Goal: Obtain resource: Download file/media

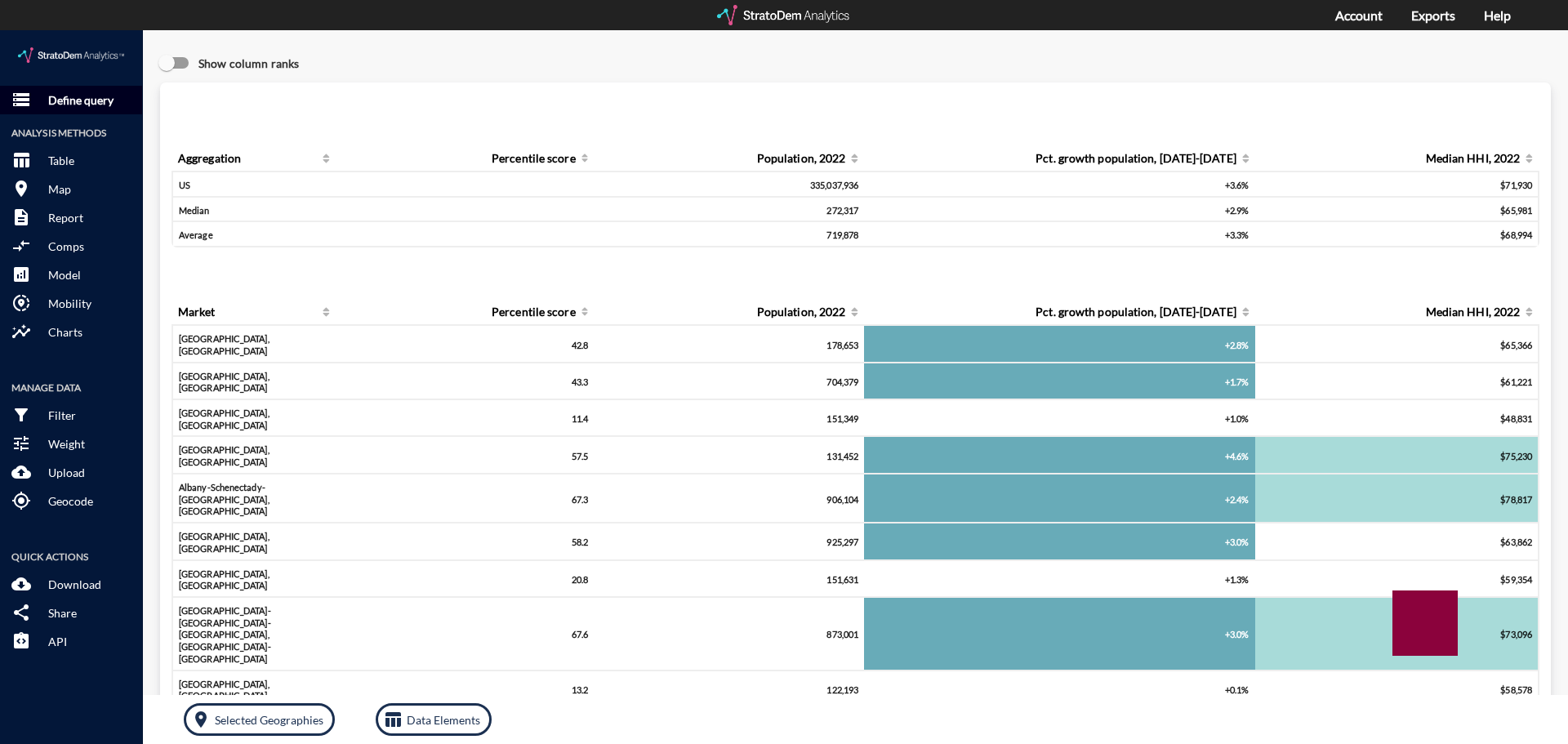
click p "Define query"
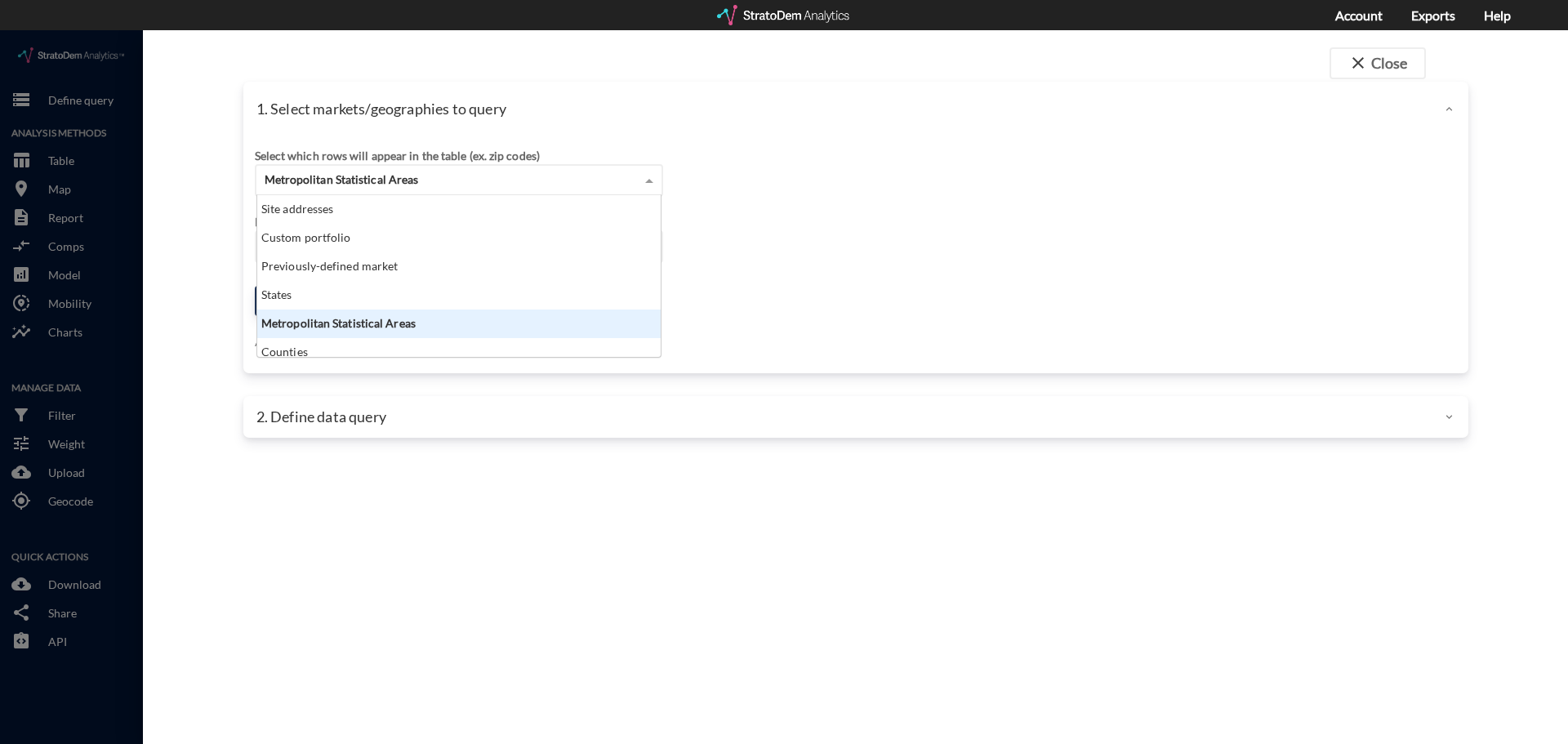
click div "Metropolitan Statistical Areas"
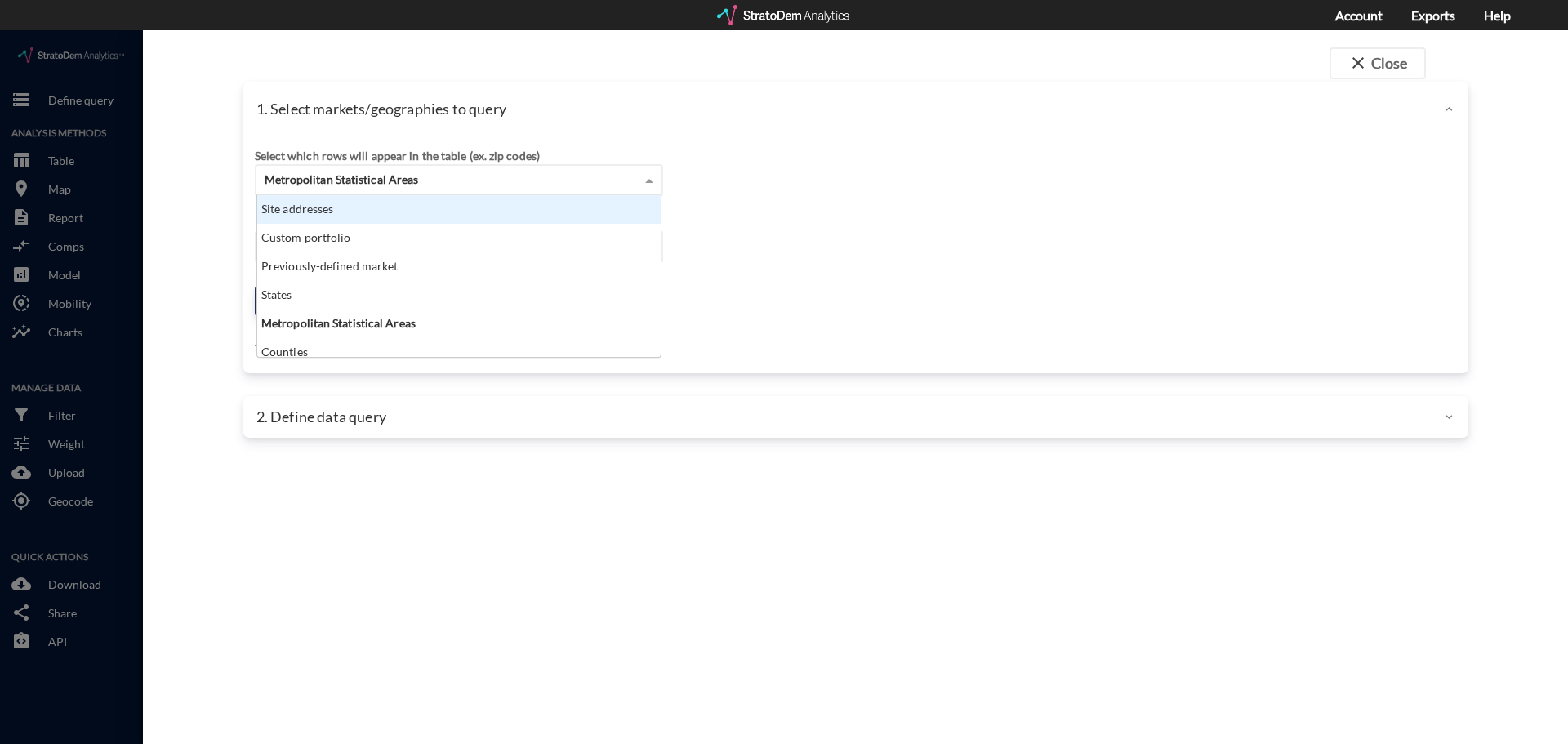
click div "Site addresses"
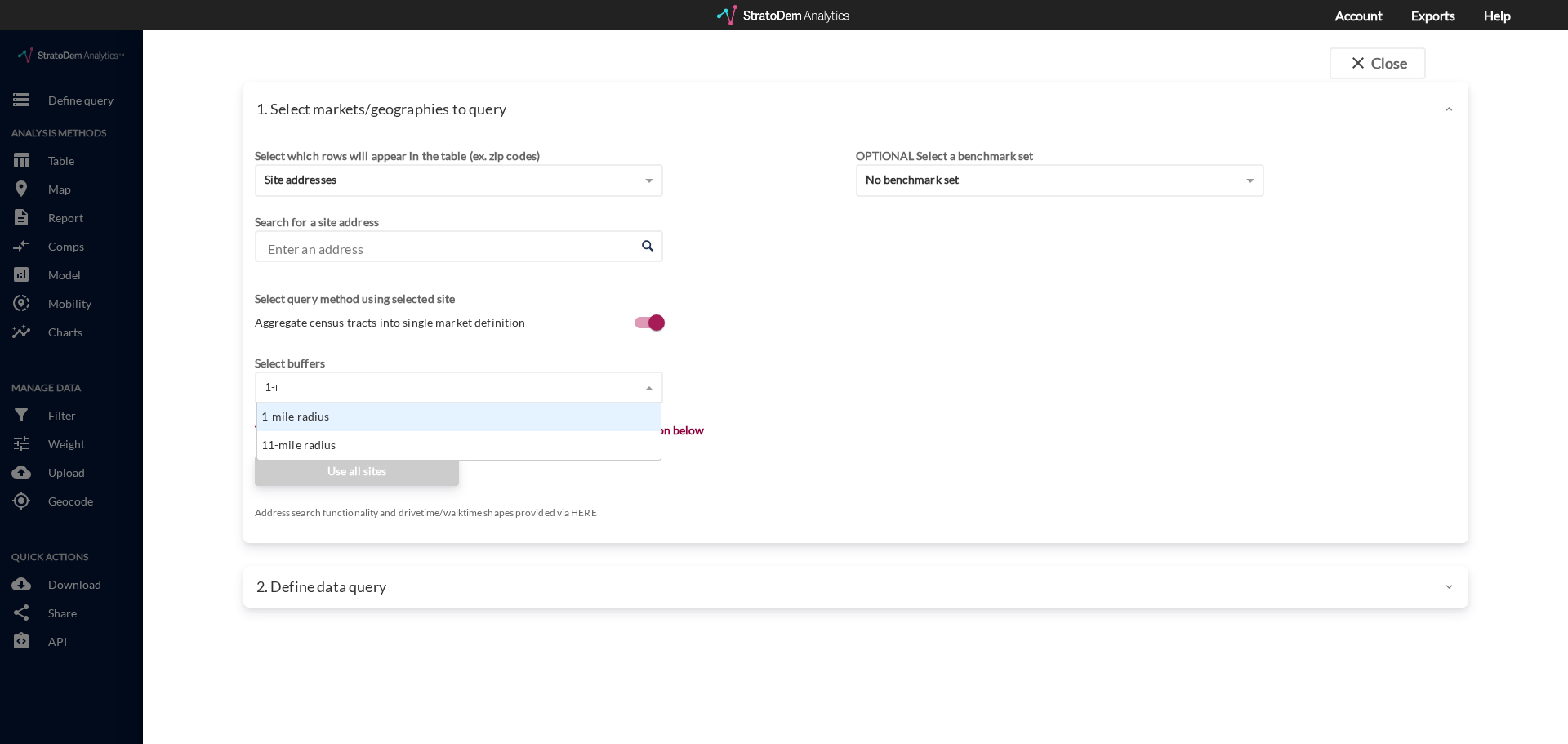
scroll to position [45, 394]
type input "1-mile"
type input "3-"
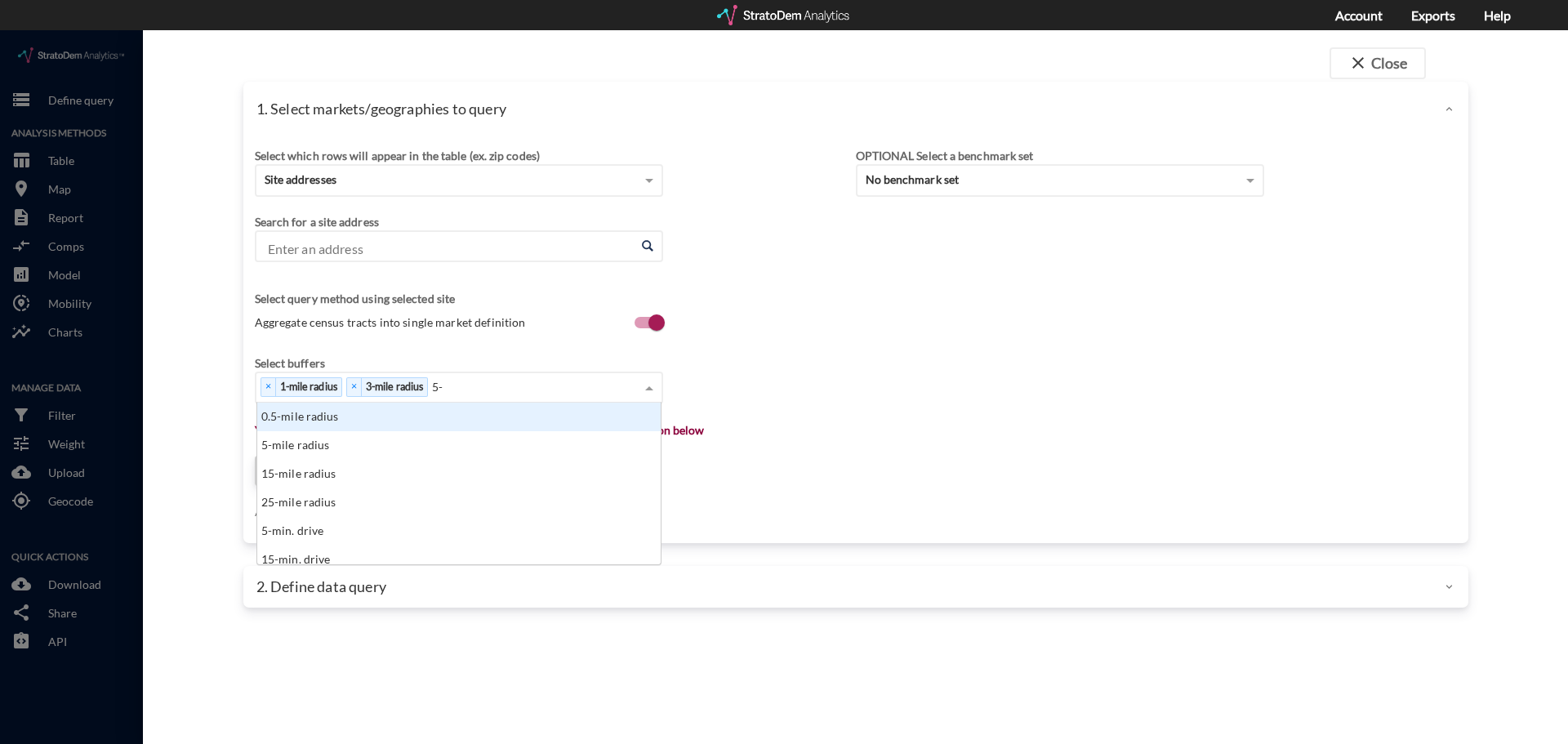
scroll to position [149, 394]
type input "5-mi"
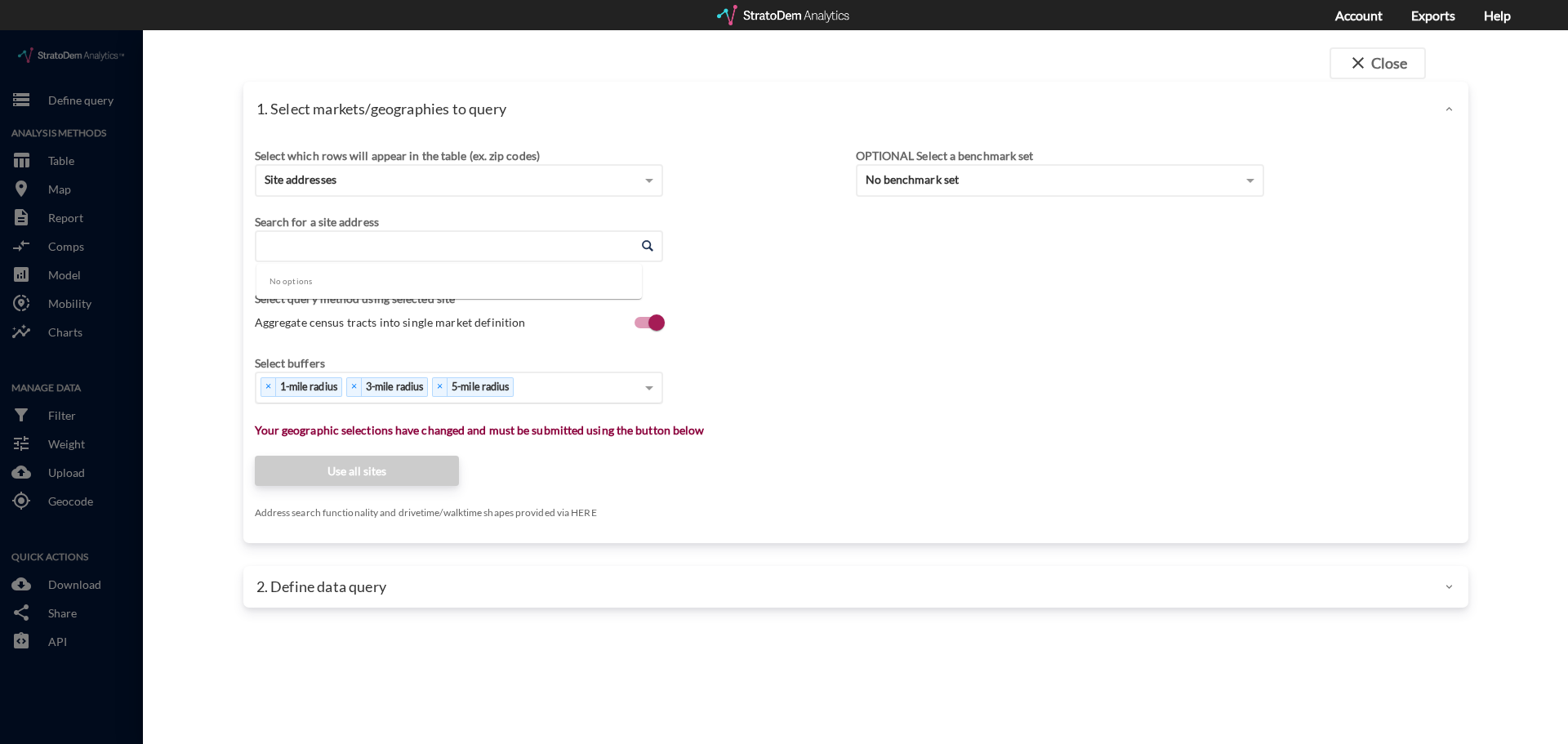
click input "Enter an address"
type input "[STREET_ADDRESS]"
type input "[GEOGRAPHIC_DATA] fl"
click input "tournament players club blvd"
type input "tournament players club blvd"
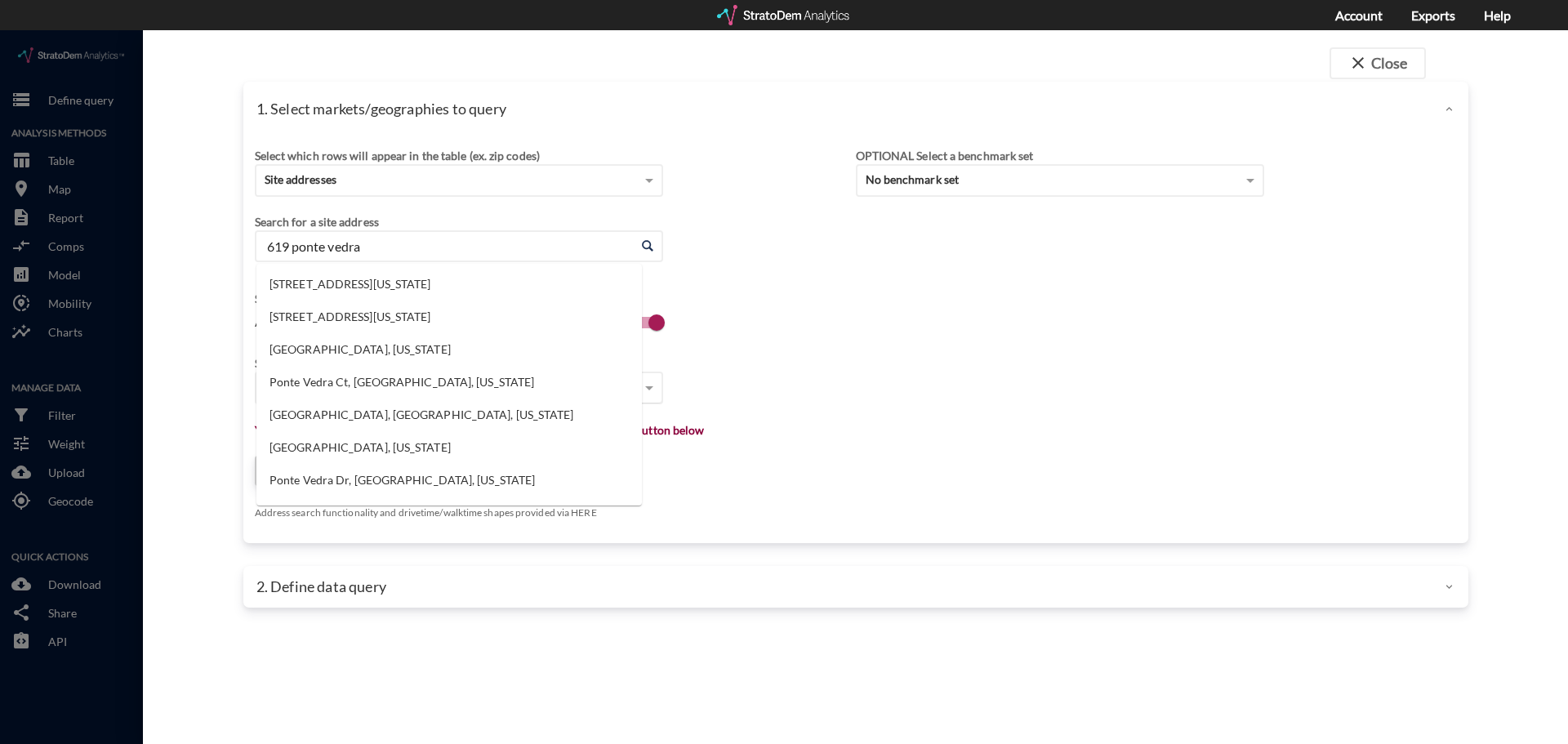
type input "619 ponte vedra"
click li "[STREET_ADDRESS][US_STATE]"
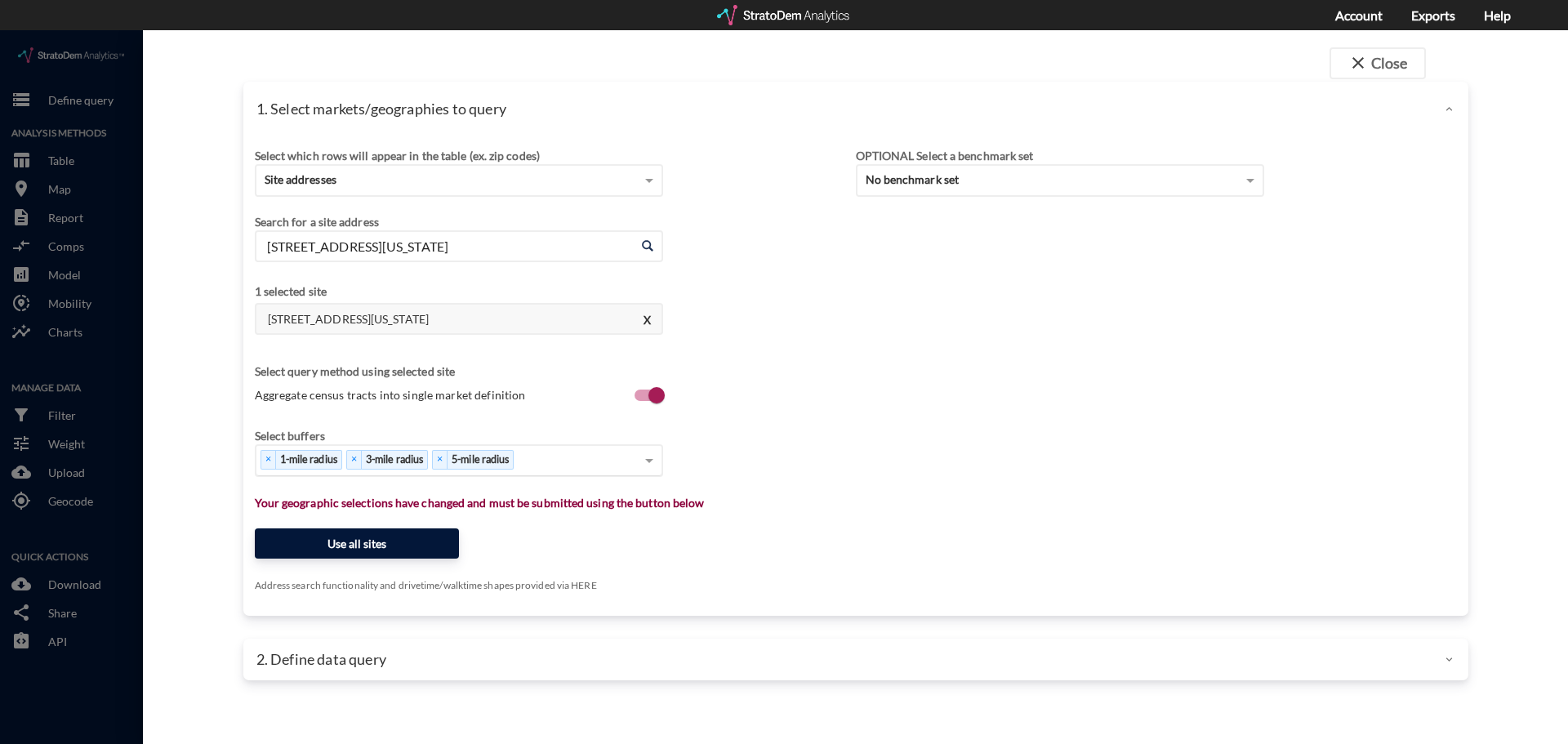
type input "[STREET_ADDRESS][US_STATE]"
click button "Use all sites"
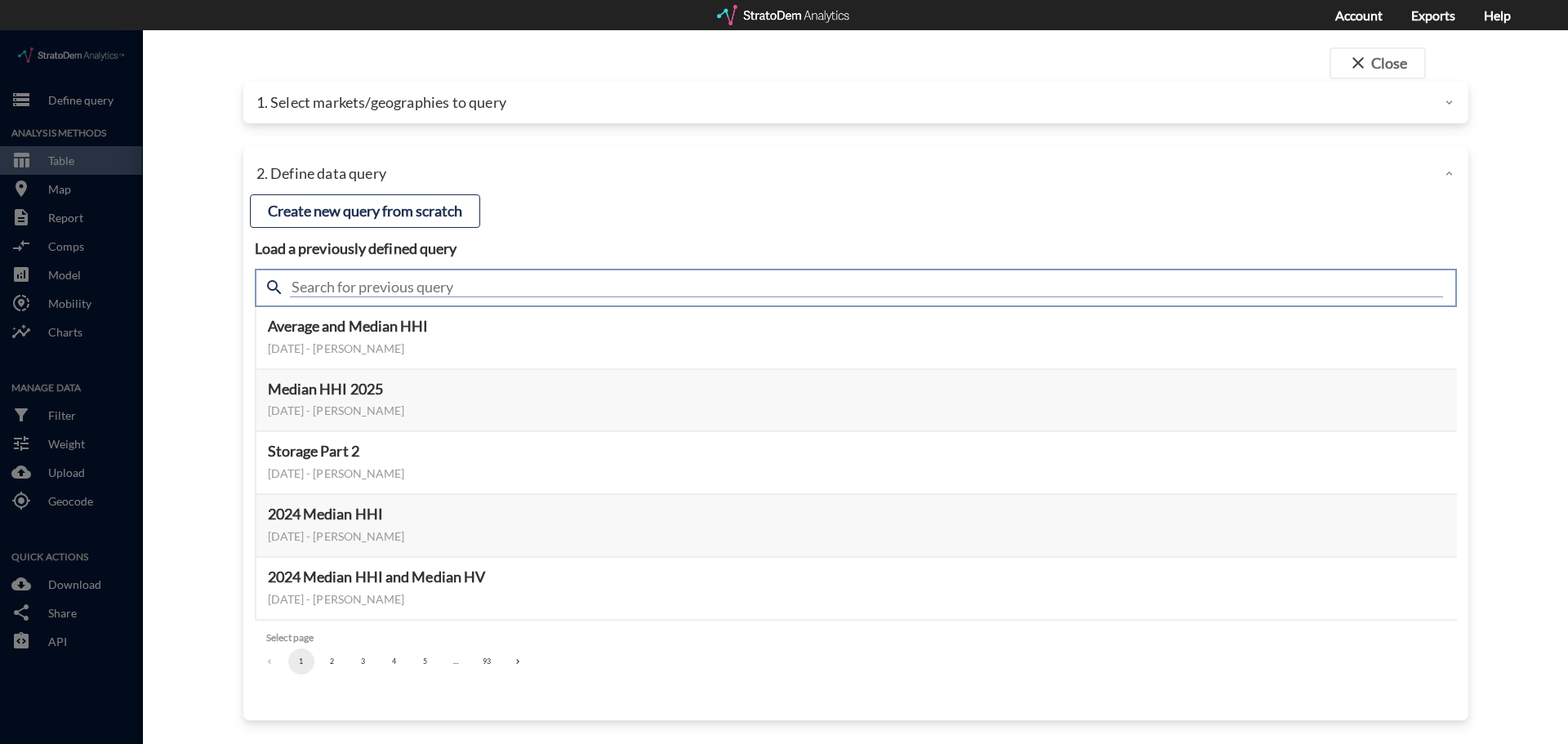
click input "text"
type input "summary tab"
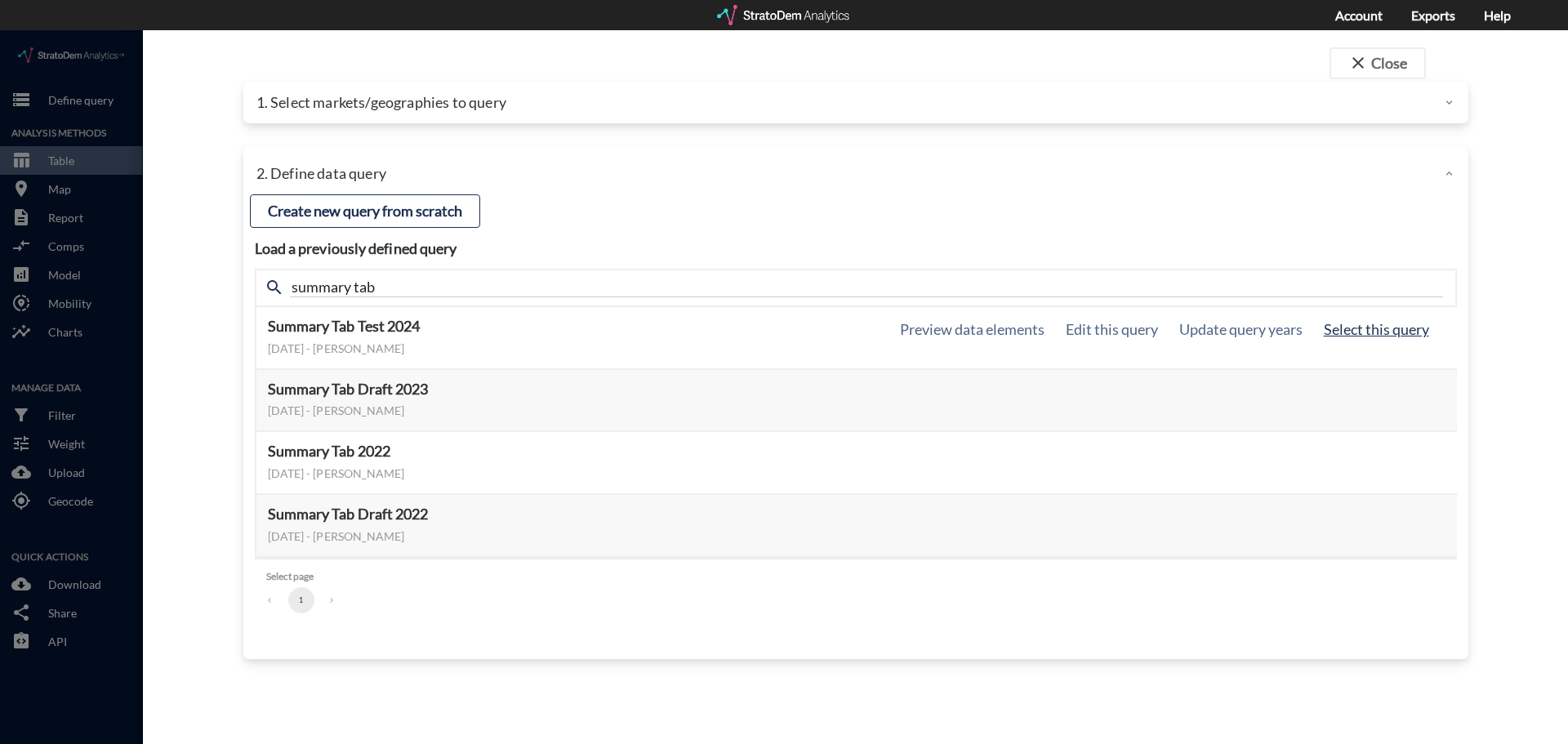
click button "Select this query"
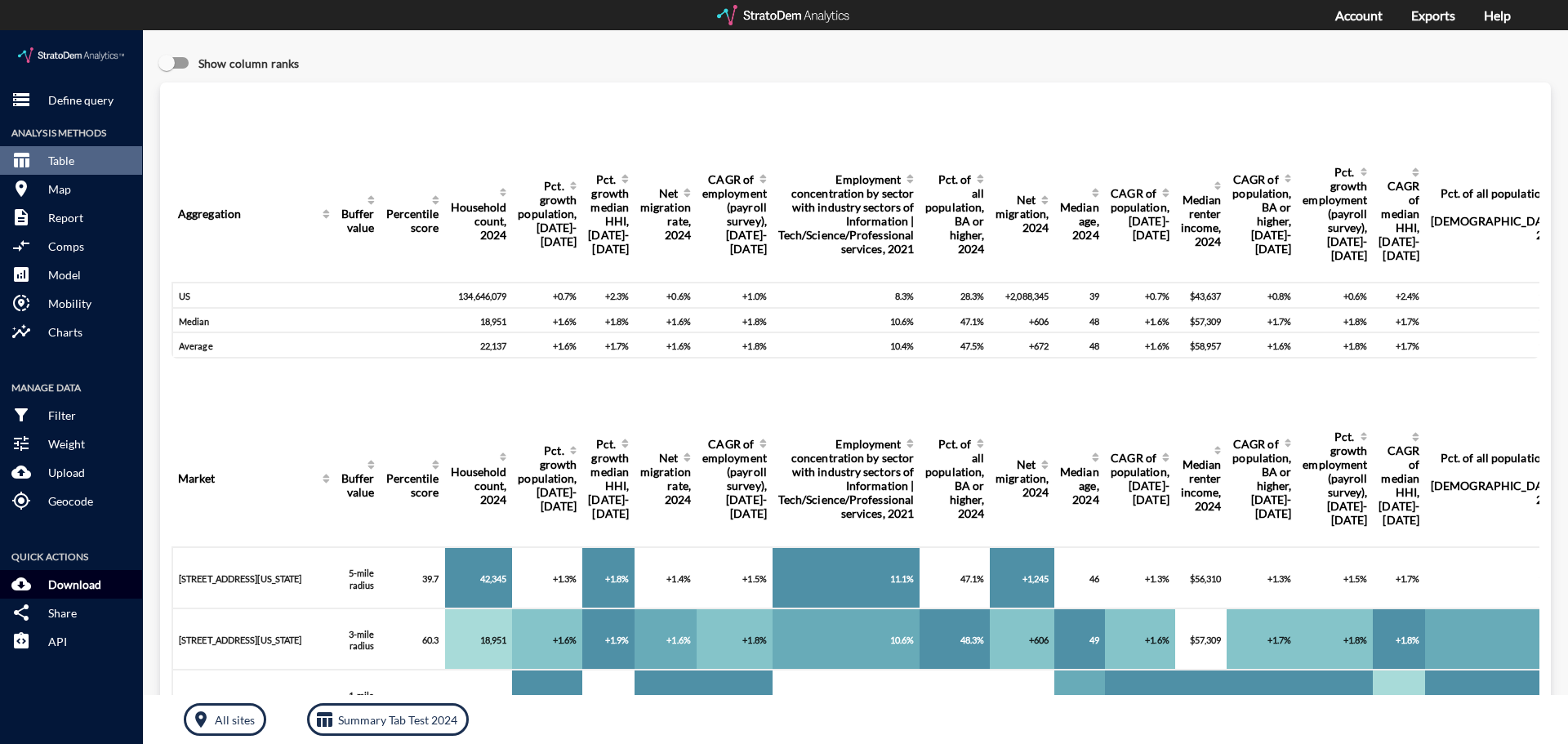
click button "cloud_download Download"
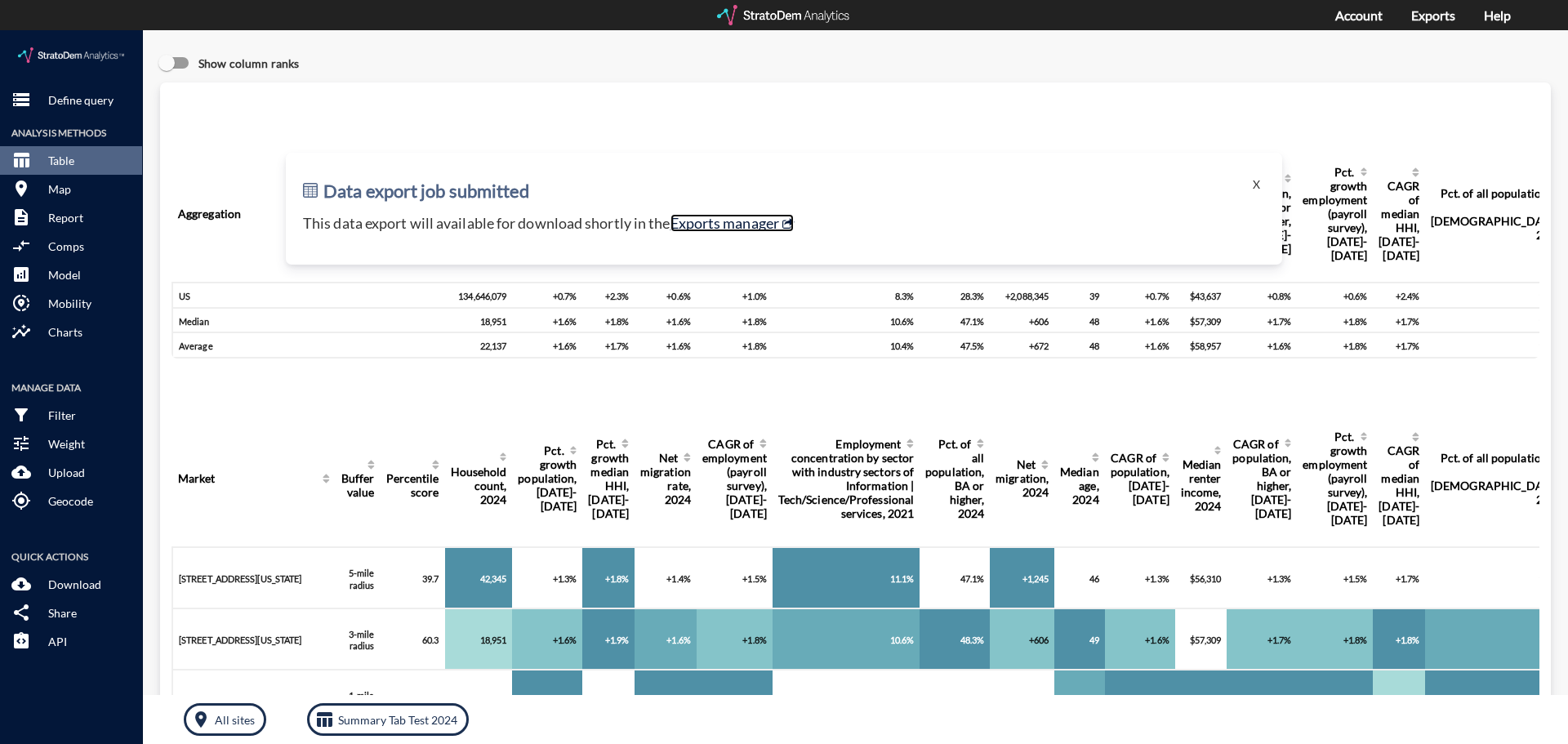
click link "Exports manager"
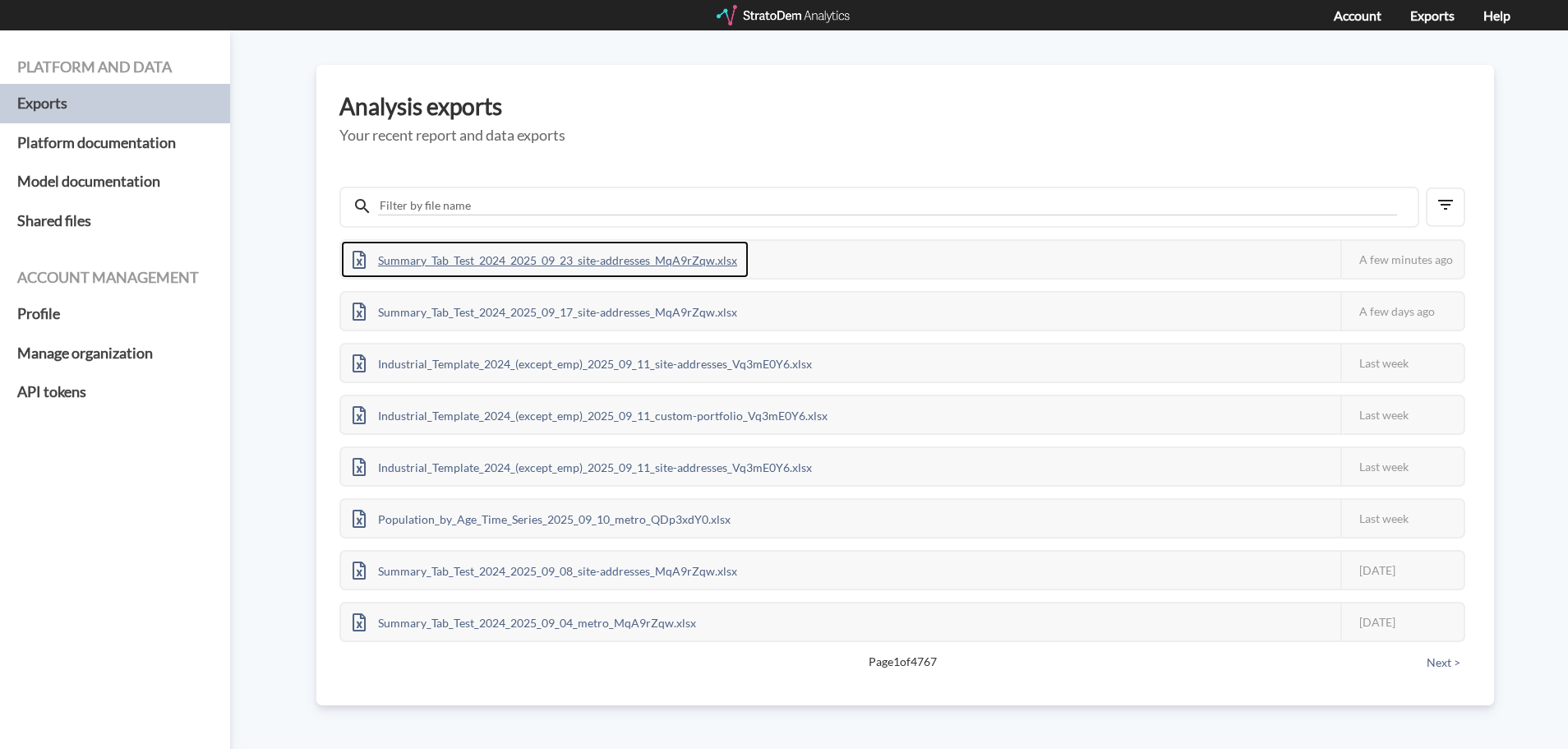
click at [672, 261] on div "Summary_Tab_Test_2024_2025_09_23_site-addresses_MqA9rZqw.xlsx" at bounding box center [545, 259] width 408 height 37
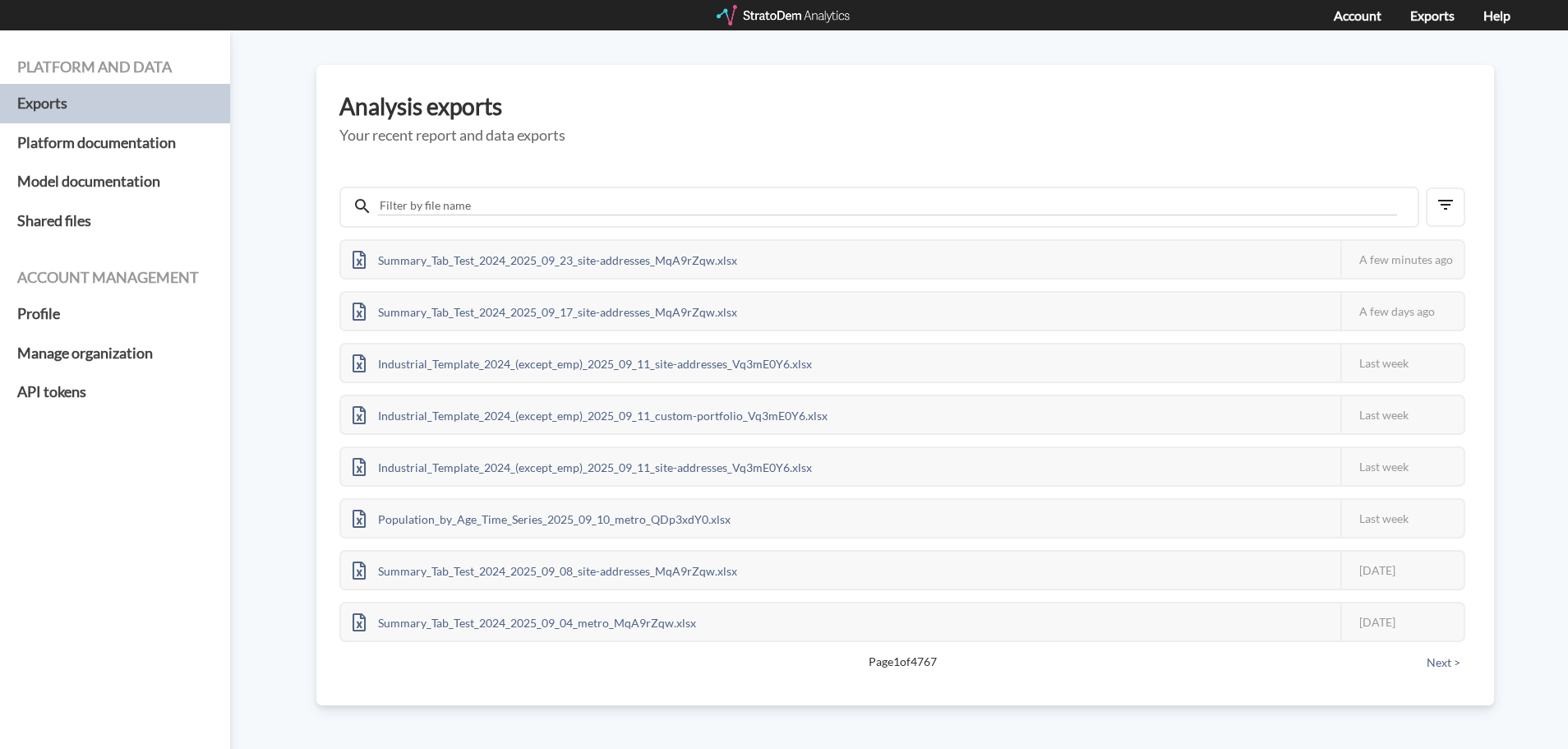
click at [705, 217] on div at bounding box center [879, 207] width 1080 height 41
click at [560, 91] on div "Analysis exports Your recent report and data exports Summary_Tab_Test_2024_2025…" at bounding box center [905, 385] width 1177 height 640
click at [763, 12] on div at bounding box center [784, 15] width 136 height 21
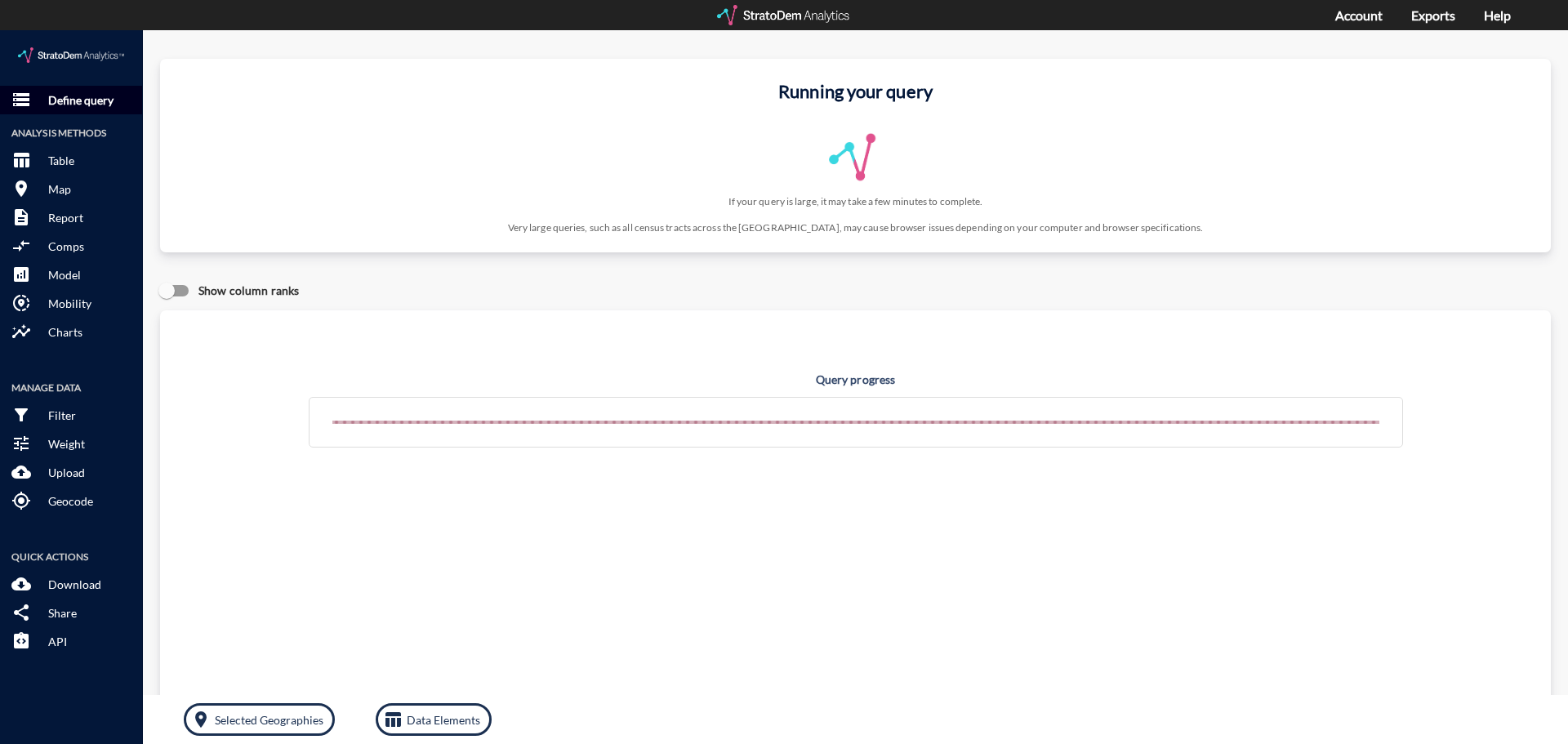
click p "Define query"
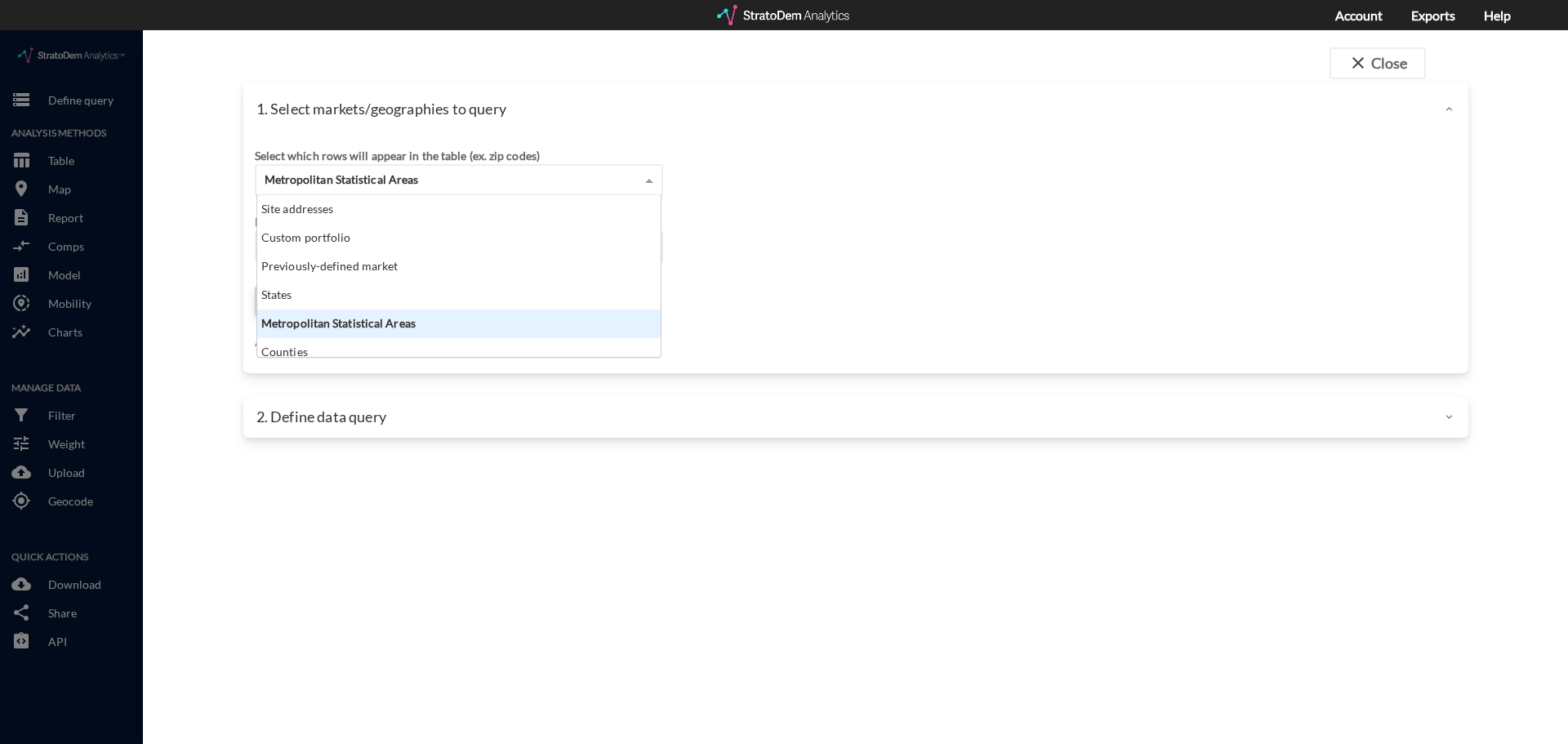
click div "Metropolitan Statistical Areas"
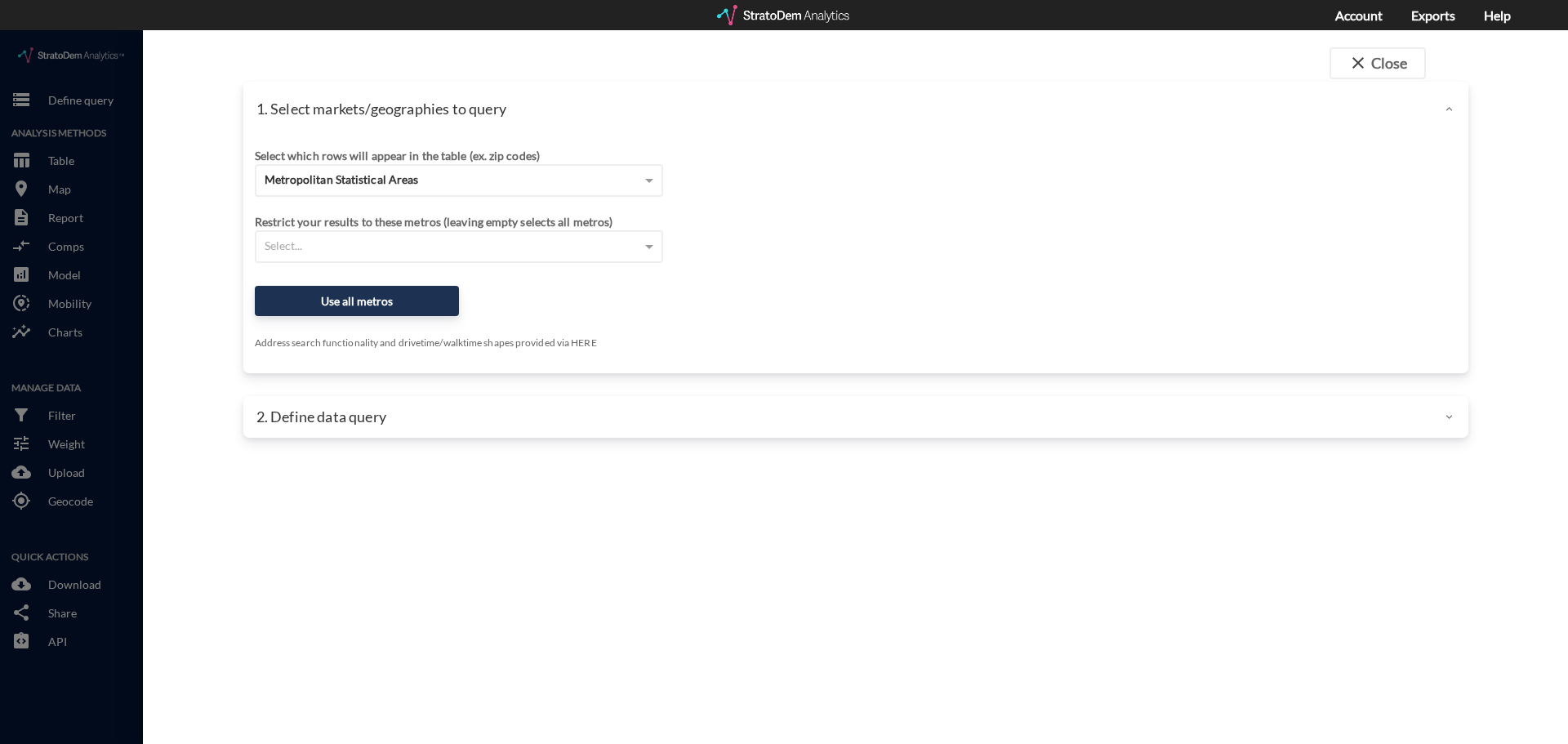
click div "Select which rows will appear in the table (ex. zip codes)"
click div "Select..."
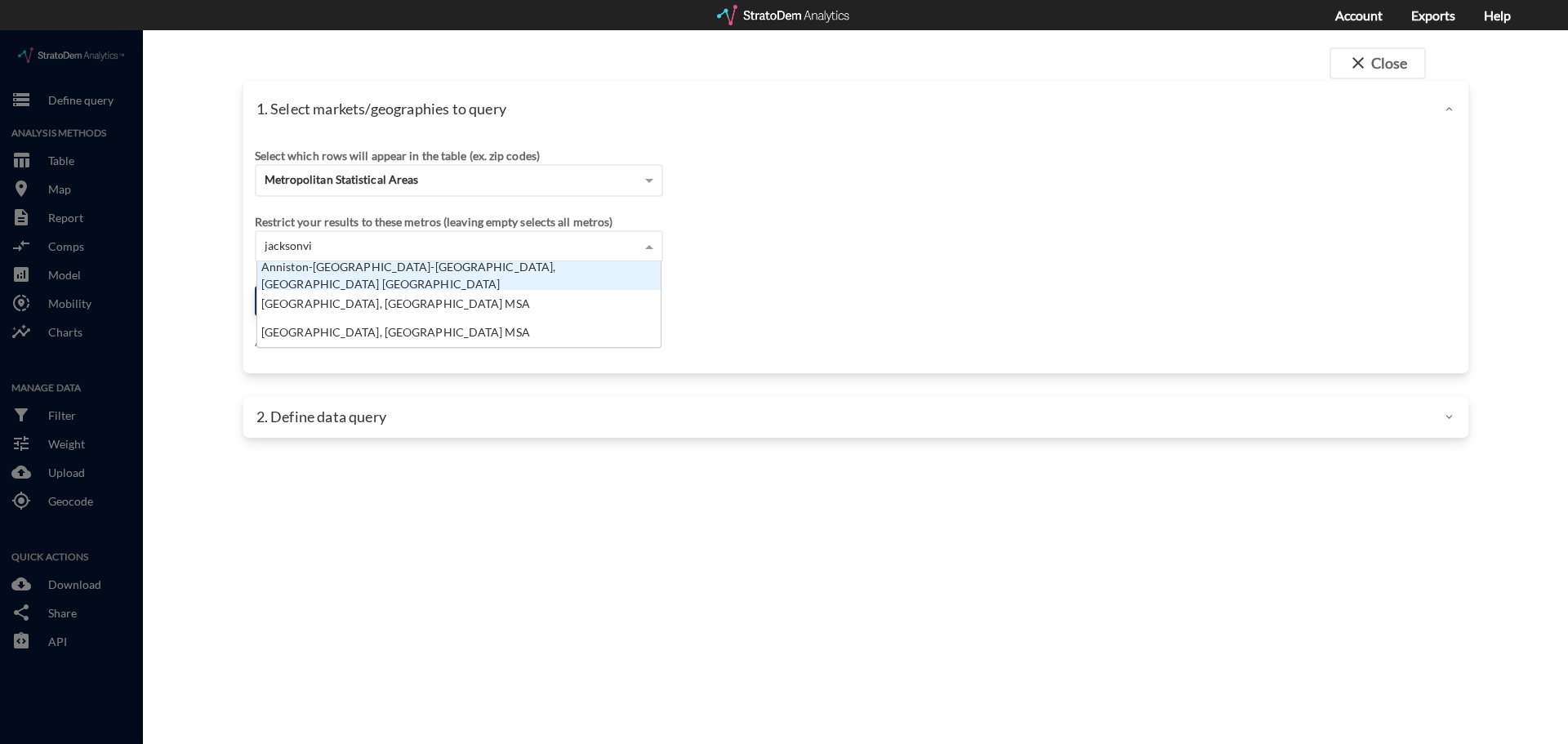
scroll to position [73, 394]
type input "[GEOGRAPHIC_DATA]"
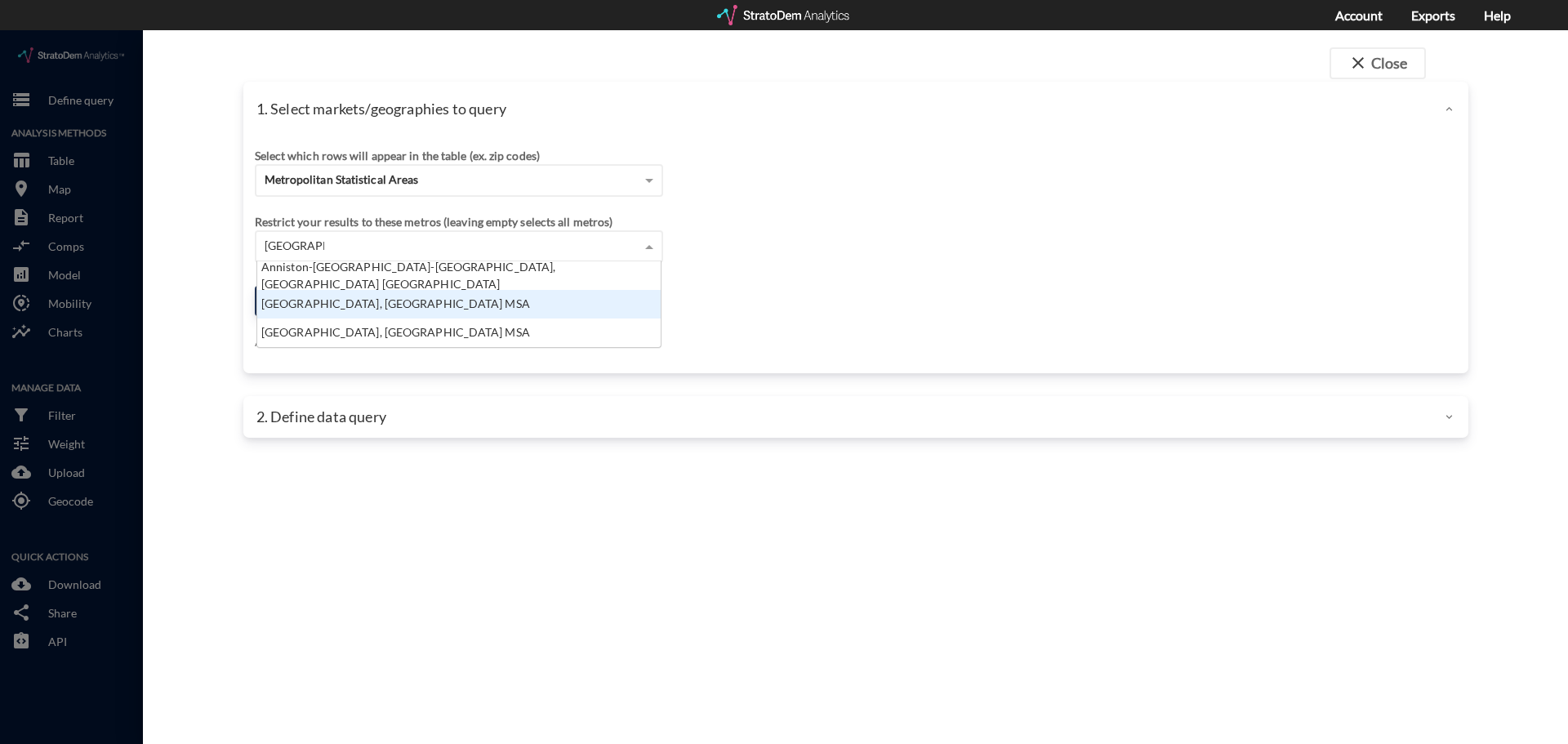
click div "[GEOGRAPHIC_DATA], [GEOGRAPHIC_DATA] MSA"
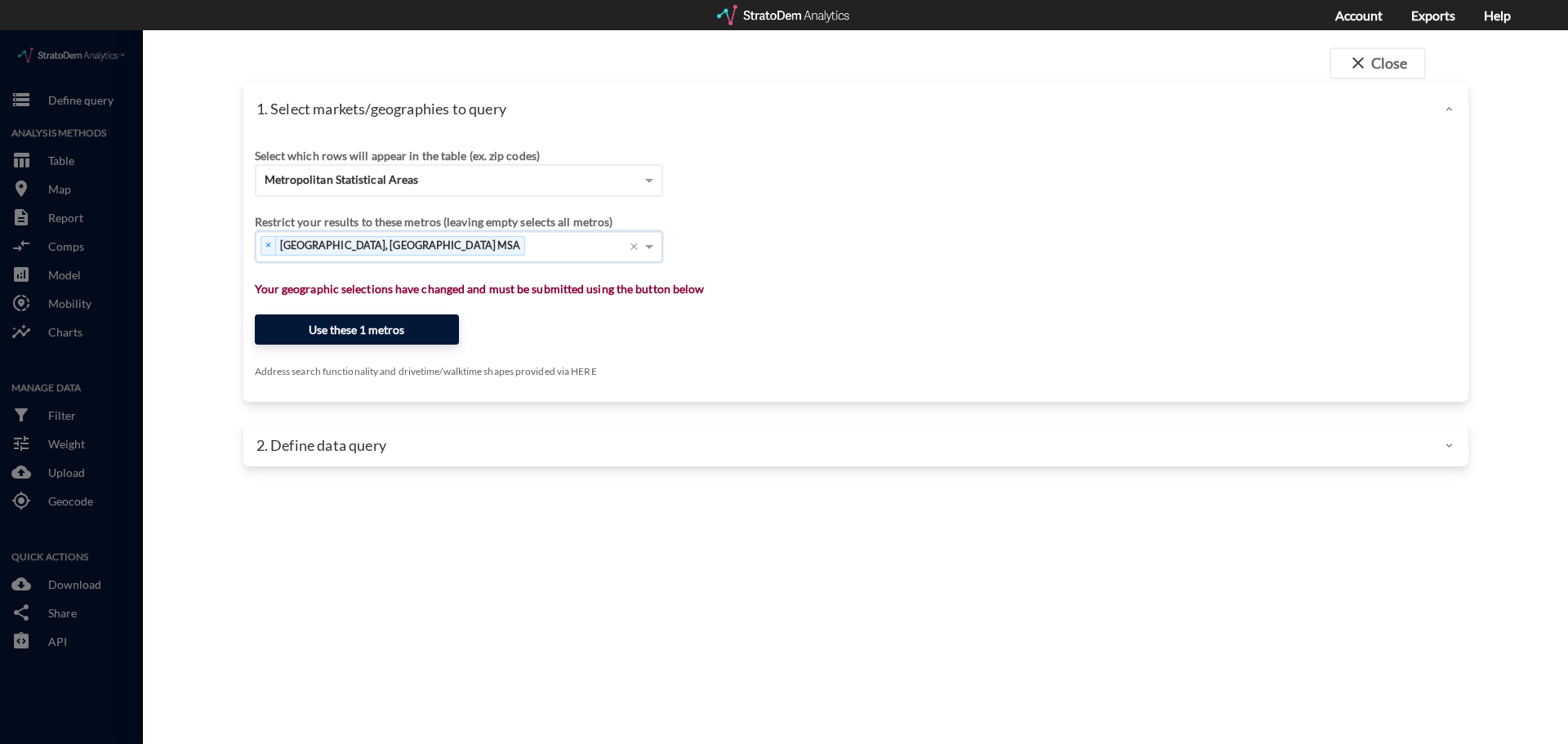
click button "Use these 1 metros"
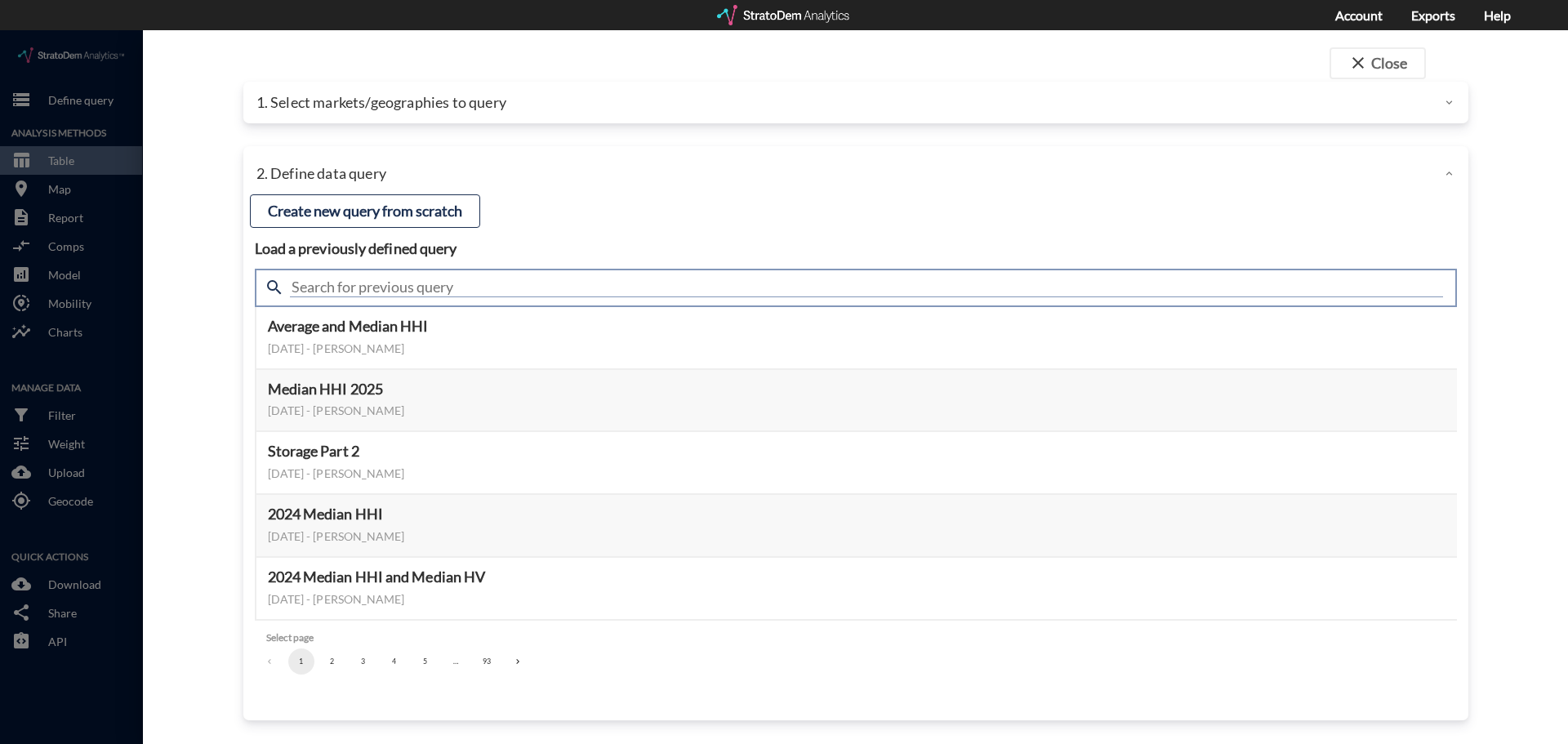
click input "text"
type input "summary tab"
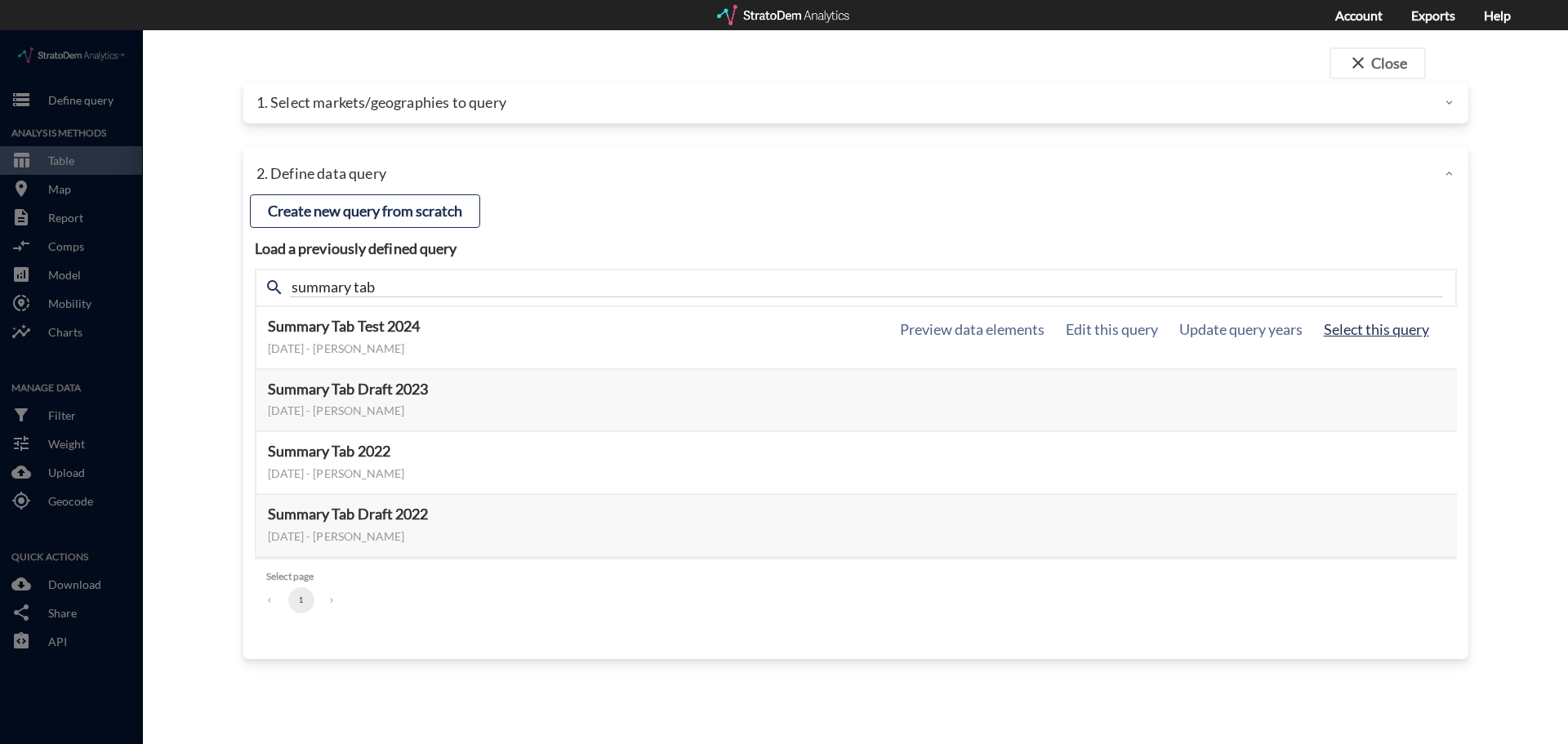
click button "Select this query"
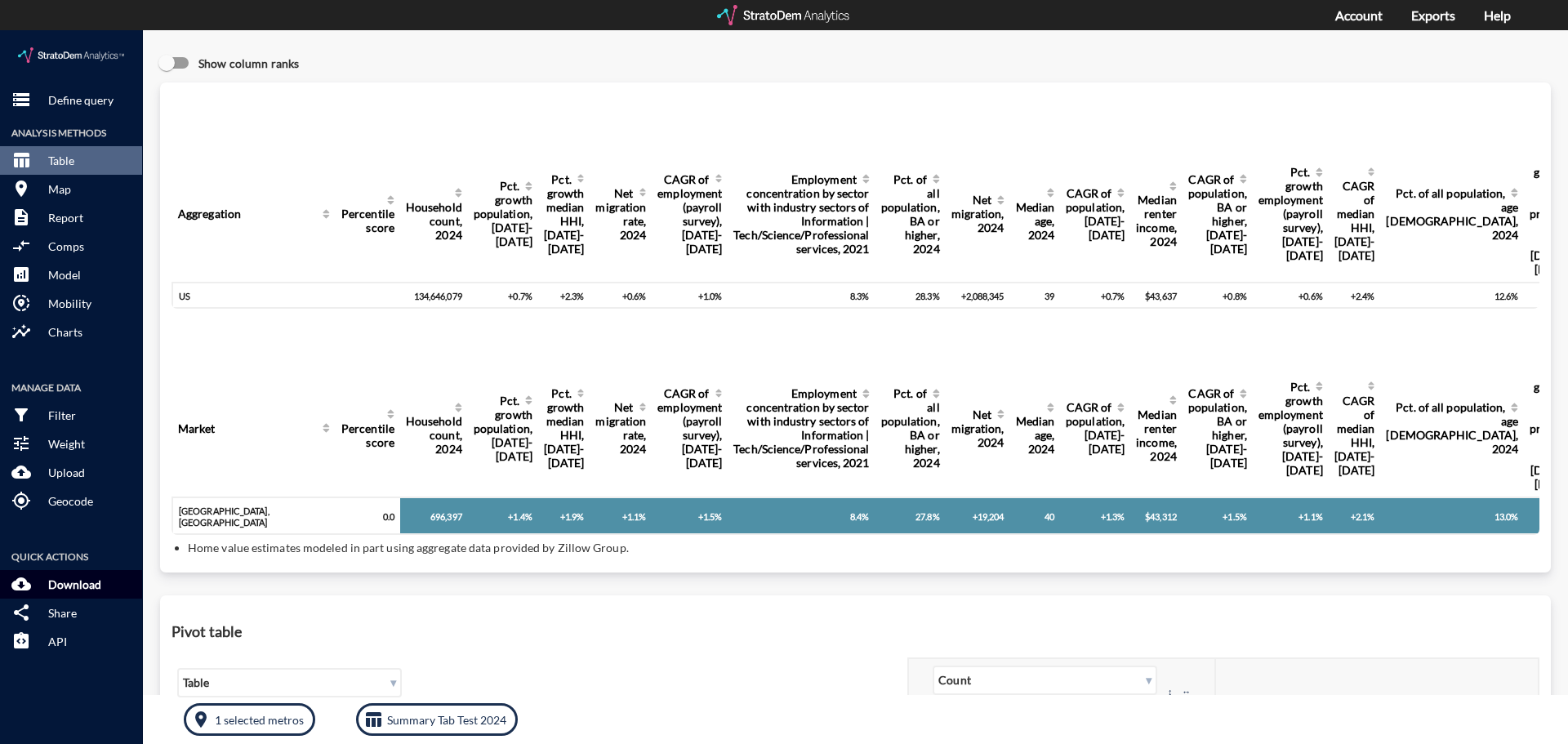
click button "cloud_download Download"
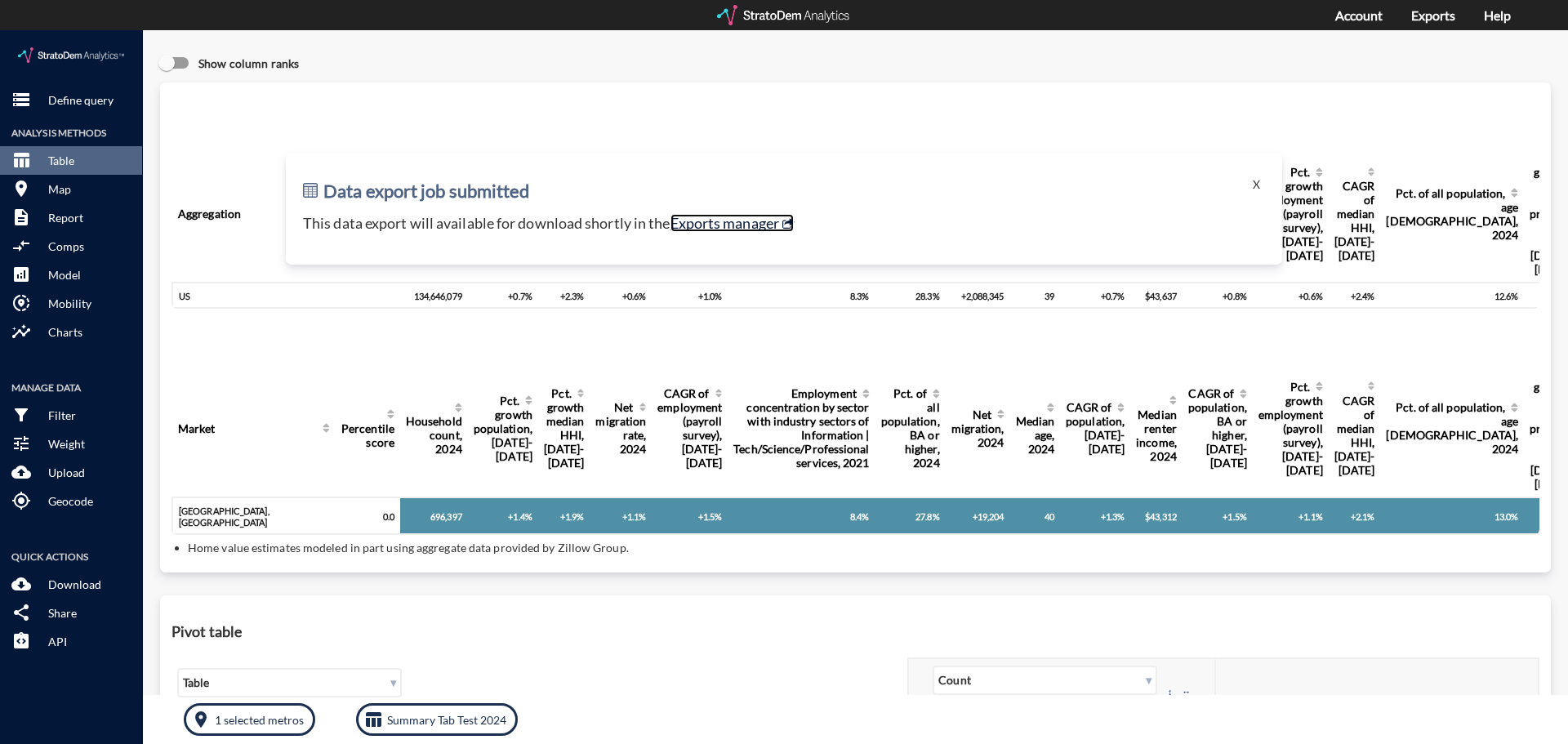
click link "Exports manager"
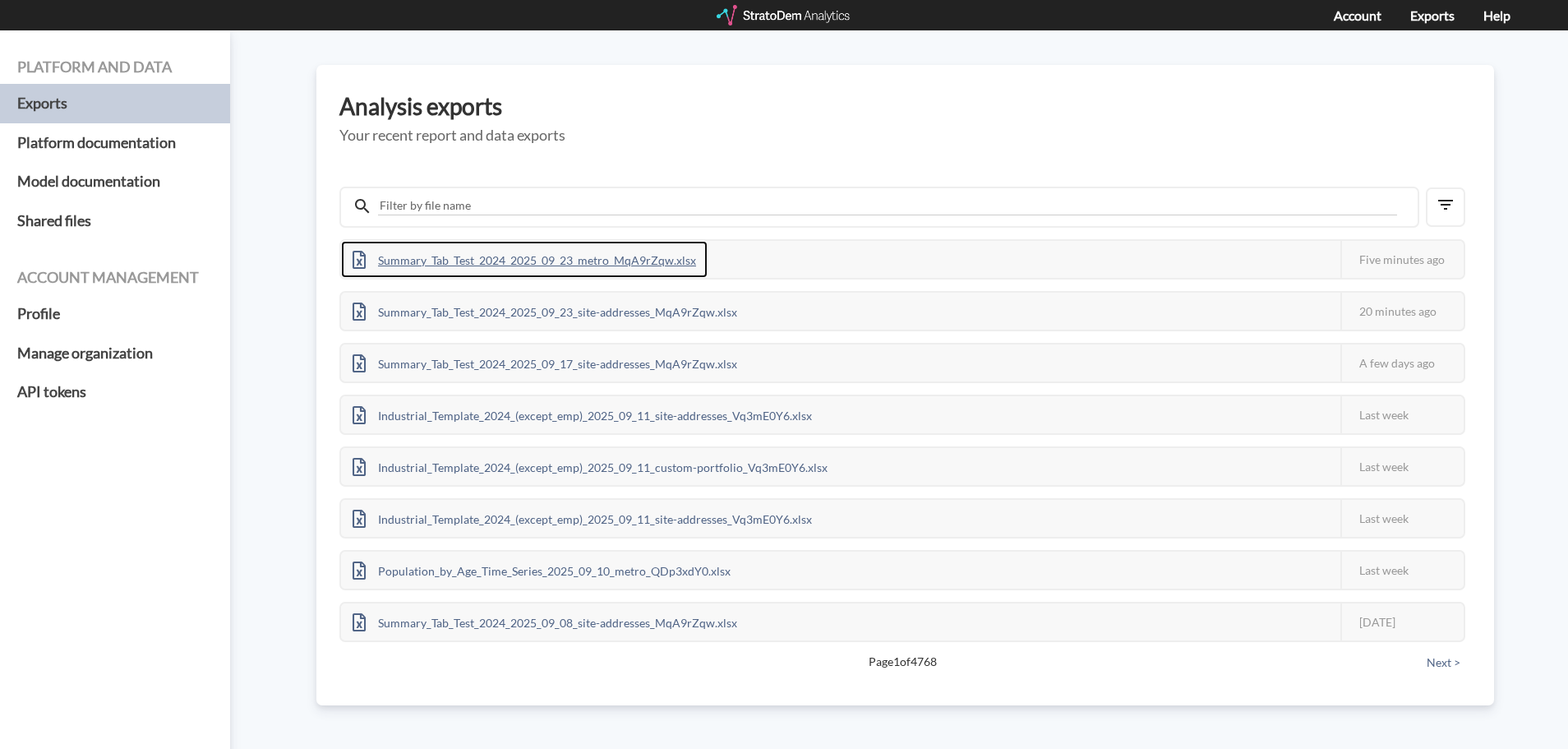
click at [585, 270] on div "Summary_Tab_Test_2024_2025_09_23_metro_MqA9rZqw.xlsx" at bounding box center [524, 259] width 367 height 37
